Goal: Task Accomplishment & Management: Manage account settings

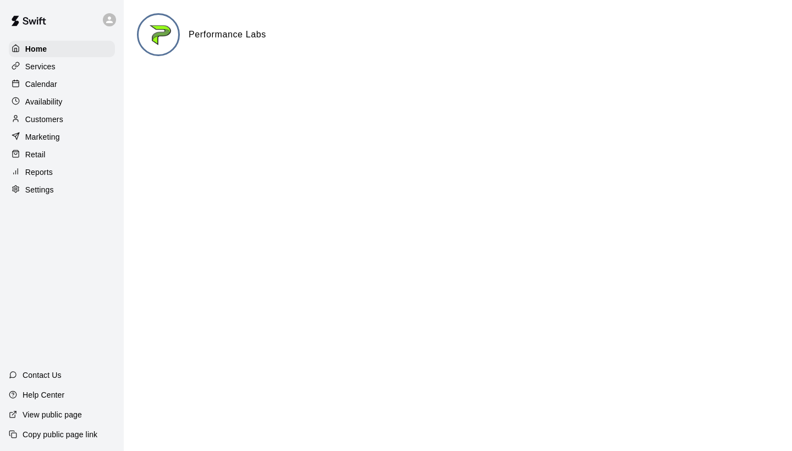
click at [61, 114] on p "Customers" at bounding box center [44, 119] width 38 height 11
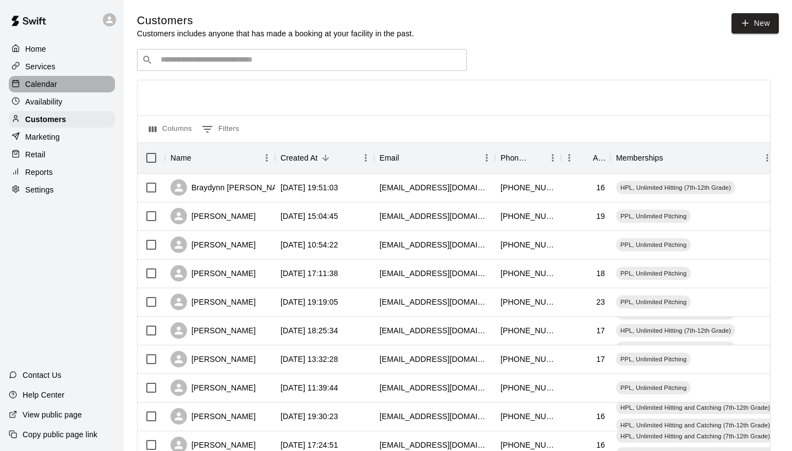
click at [39, 85] on p "Calendar" at bounding box center [41, 84] width 32 height 11
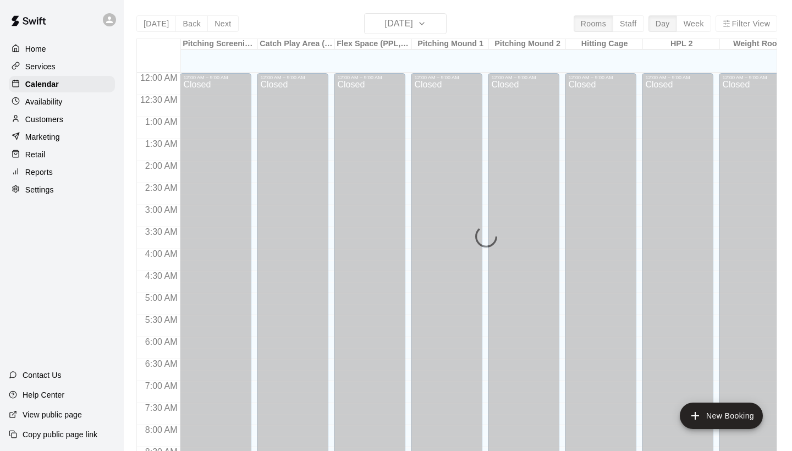
scroll to position [633, 0]
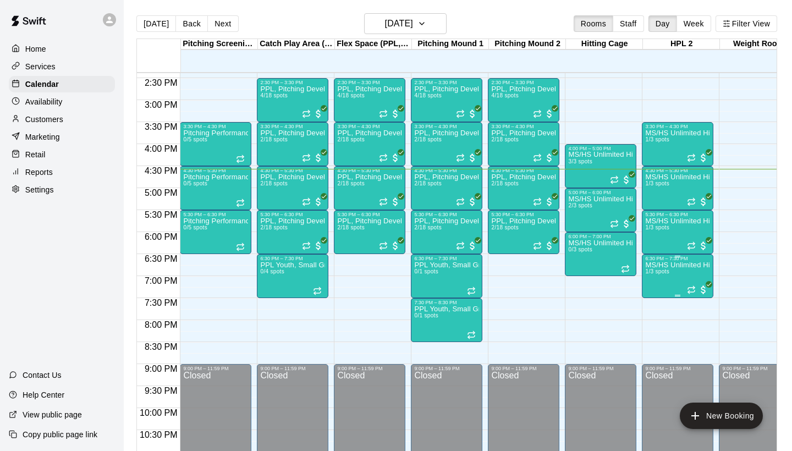
click at [578, 305] on div at bounding box center [396, 225] width 792 height 451
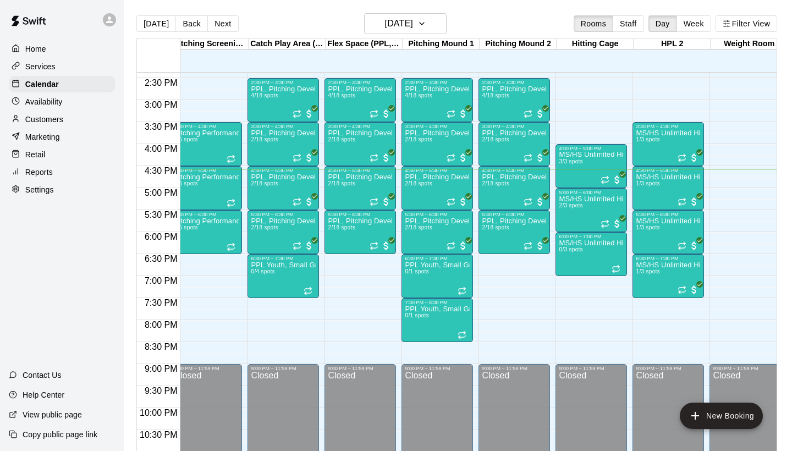
scroll to position [0, 9]
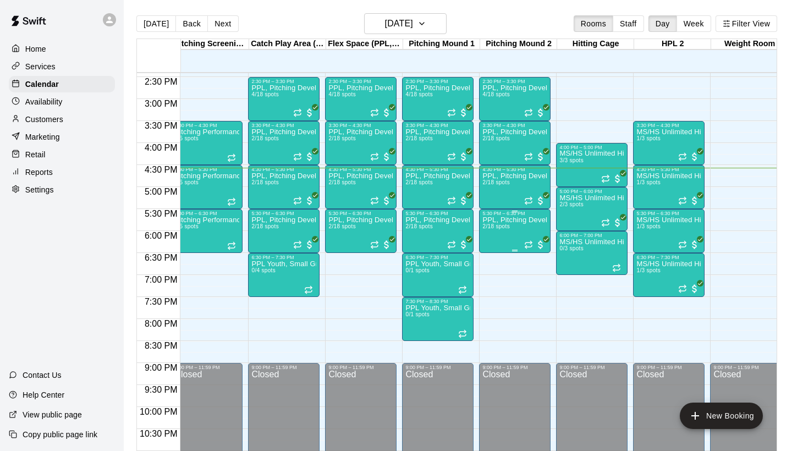
click at [496, 220] on p "PPL, Pitching Development Session" at bounding box center [514, 220] width 65 height 0
click at [492, 257] on img "edit" at bounding box center [494, 258] width 13 height 13
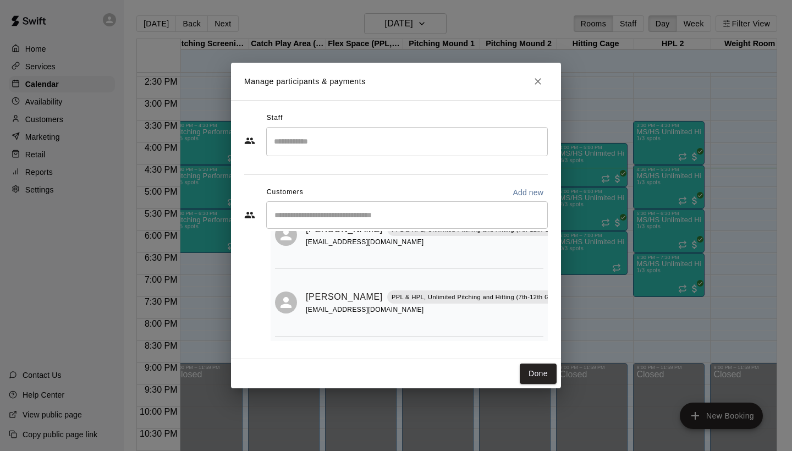
scroll to position [56, 0]
click at [543, 86] on icon "Close" at bounding box center [537, 81] width 11 height 11
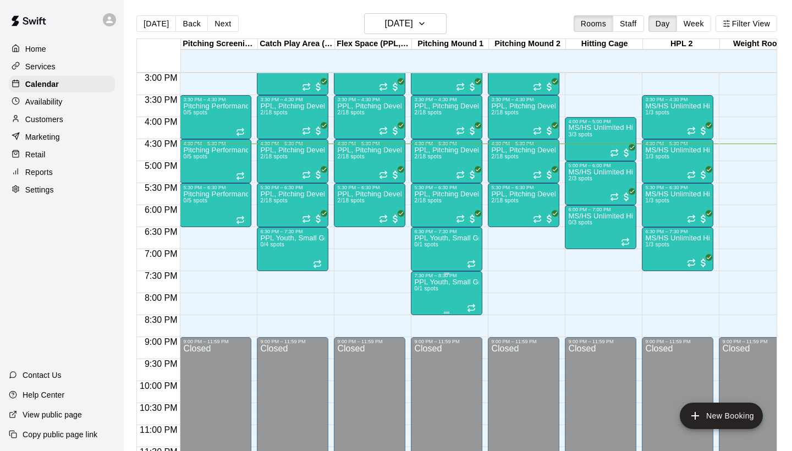
scroll to position [660, 0]
click at [442, 255] on div "PPL Youth, Small Group Pitching Lesson 0/1 spots" at bounding box center [446, 459] width 65 height 451
click at [422, 277] on img "edit" at bounding box center [426, 272] width 13 height 13
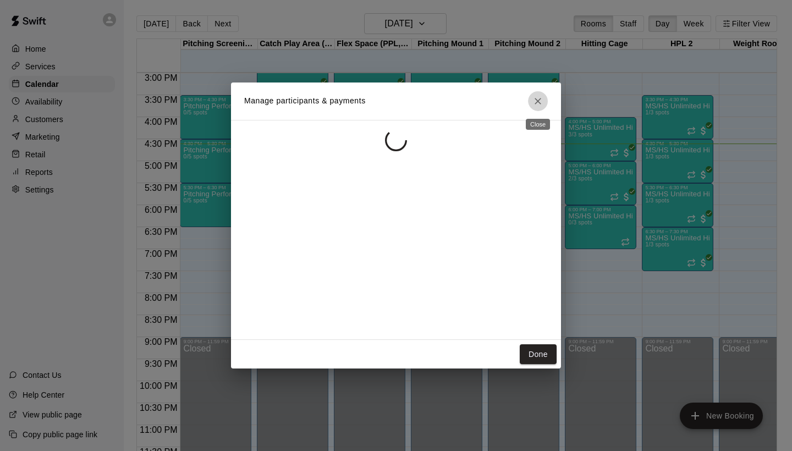
click at [540, 106] on icon "Close" at bounding box center [537, 101] width 11 height 11
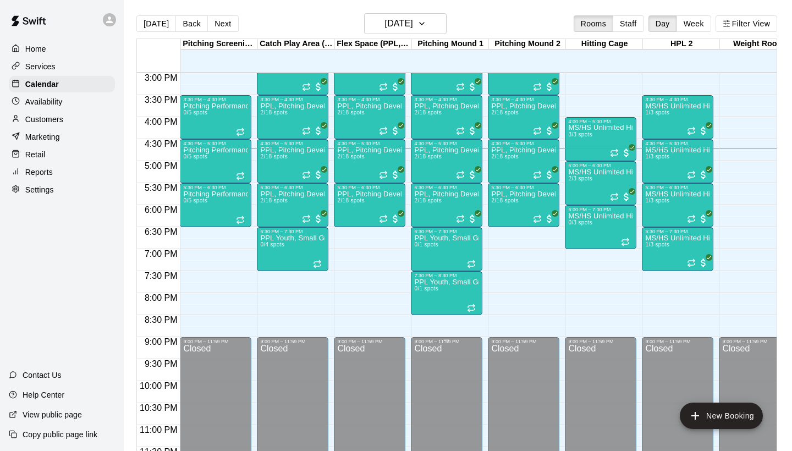
click at [457, 448] on div "Closed" at bounding box center [446, 408] width 65 height 128
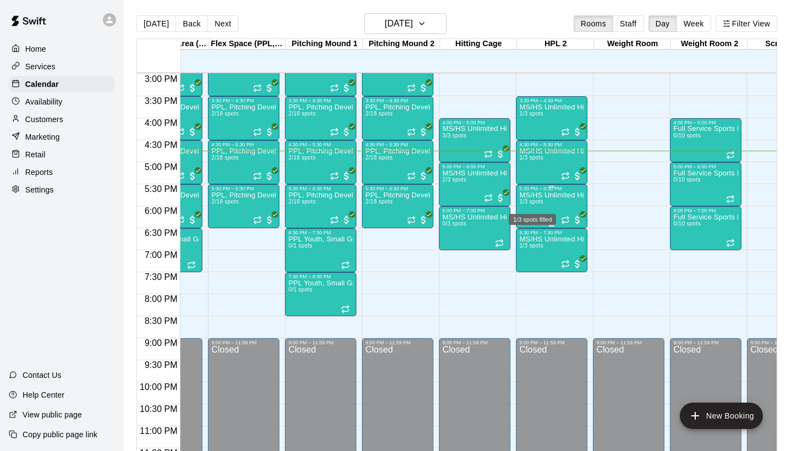
scroll to position [658, 126]
